Goal: Task Accomplishment & Management: Use online tool/utility

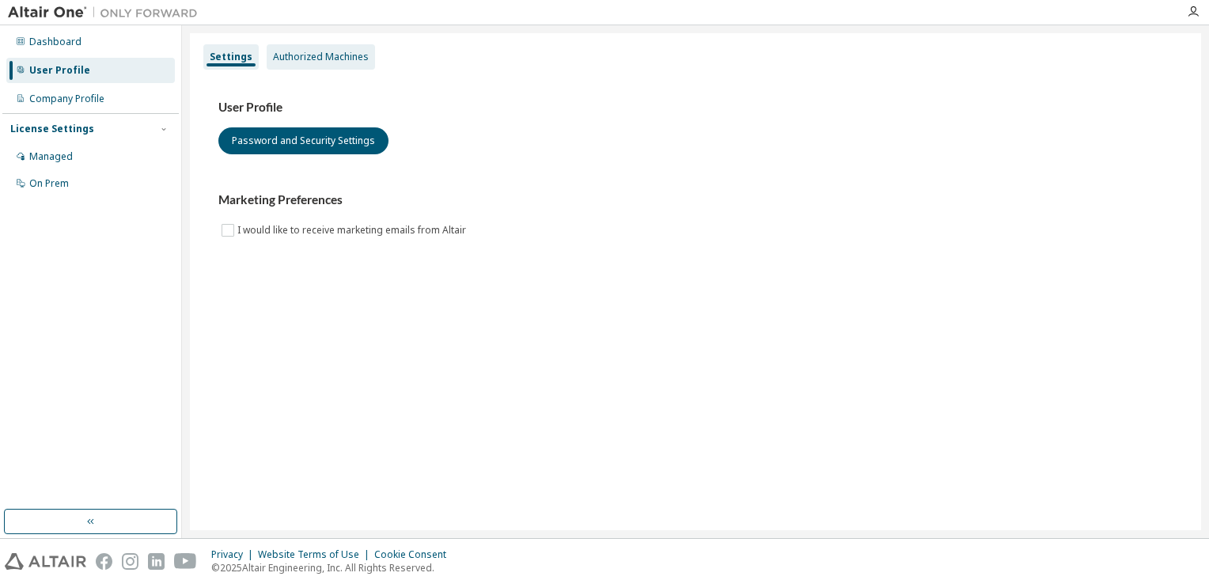
click at [323, 56] on div "Authorized Machines" at bounding box center [321, 57] width 96 height 13
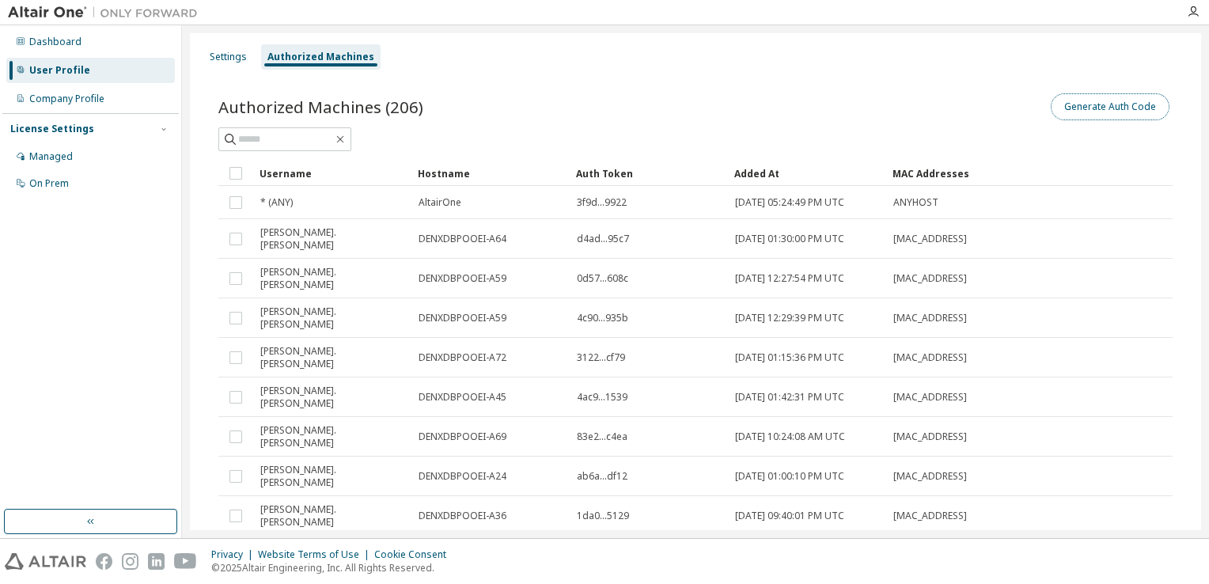
click at [1109, 106] on button "Generate Auth Code" at bounding box center [1110, 106] width 119 height 27
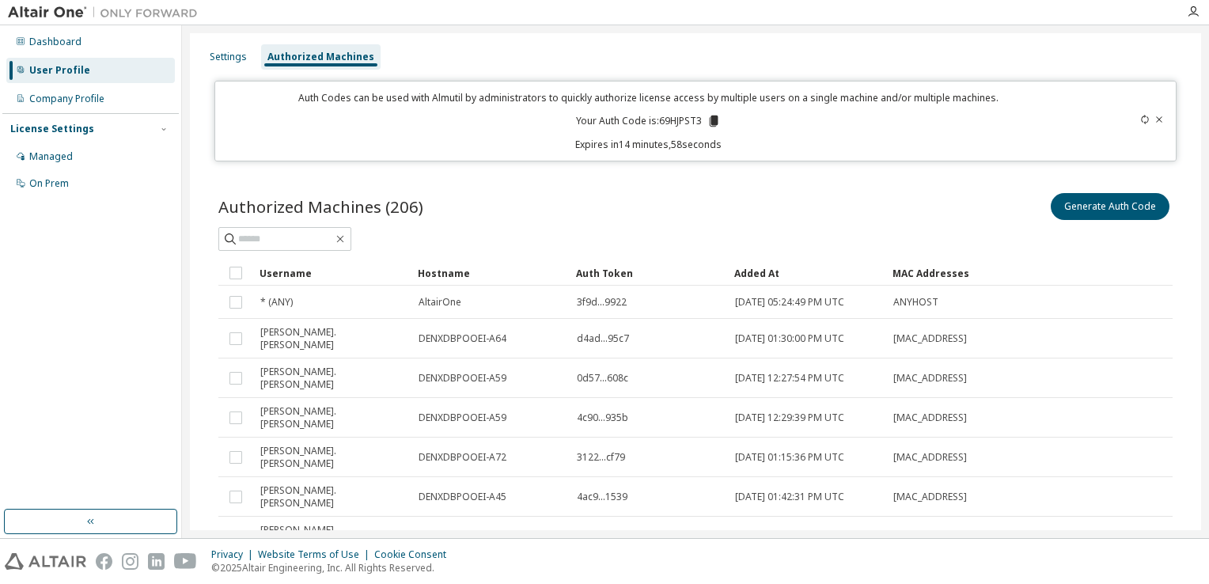
click at [711, 118] on icon at bounding box center [714, 121] width 9 height 11
